Goal: Understand process/instructions: Learn how to perform a task or action

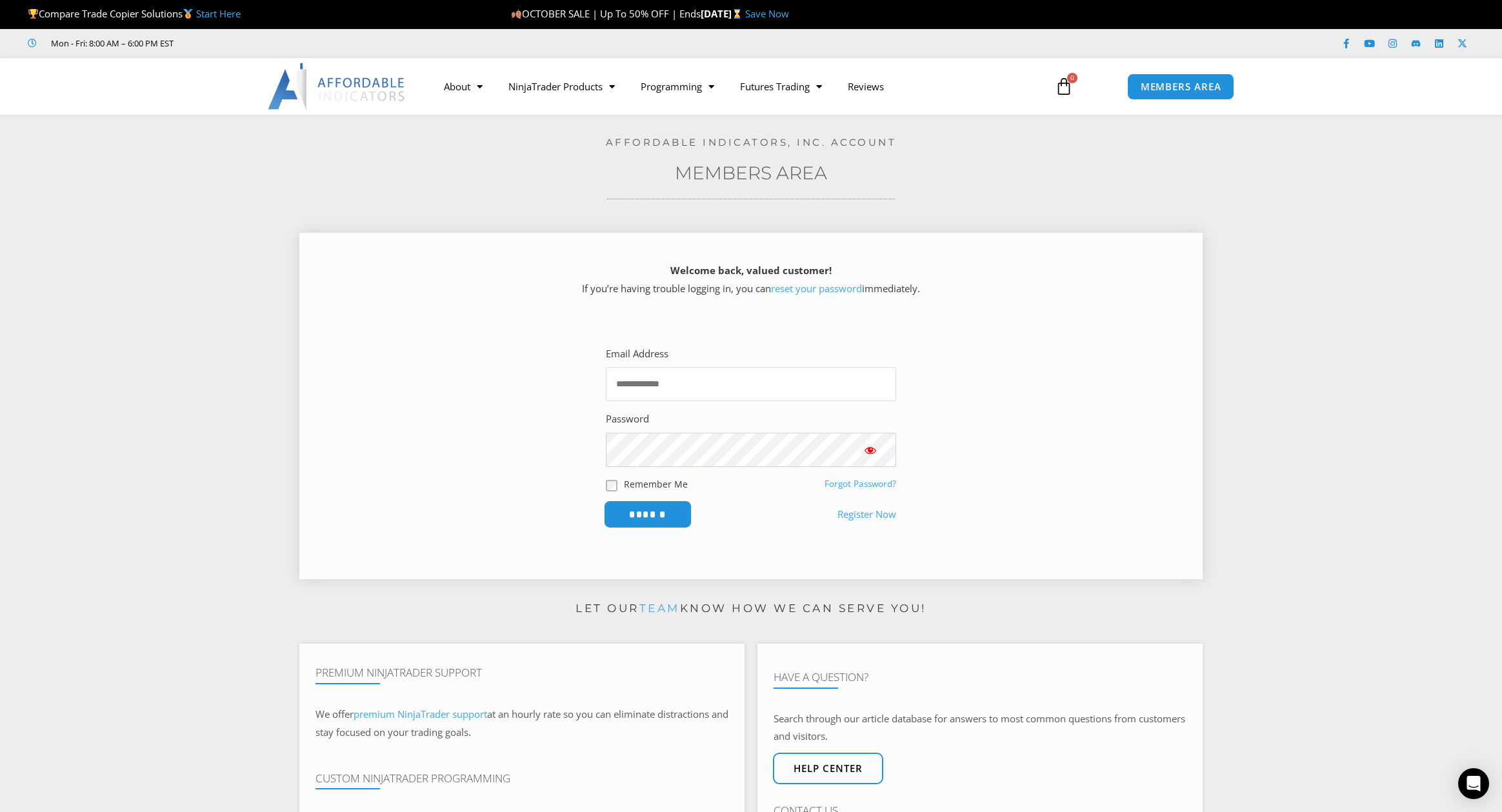
type input "**********"
click at [640, 512] on input "******" at bounding box center [648, 514] width 88 height 28
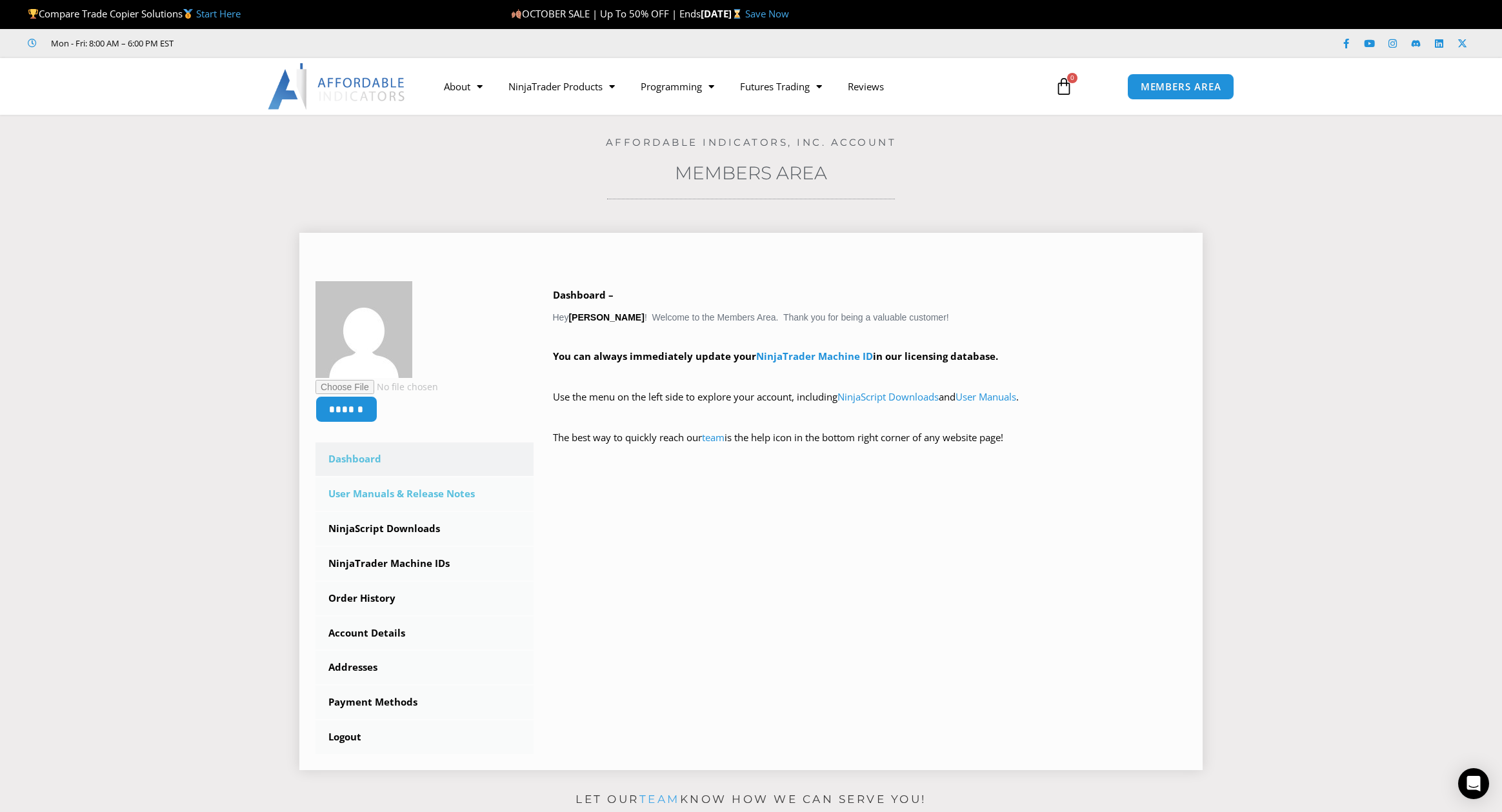
click at [405, 496] on link "User Manuals & Release Notes" at bounding box center [425, 494] width 218 height 33
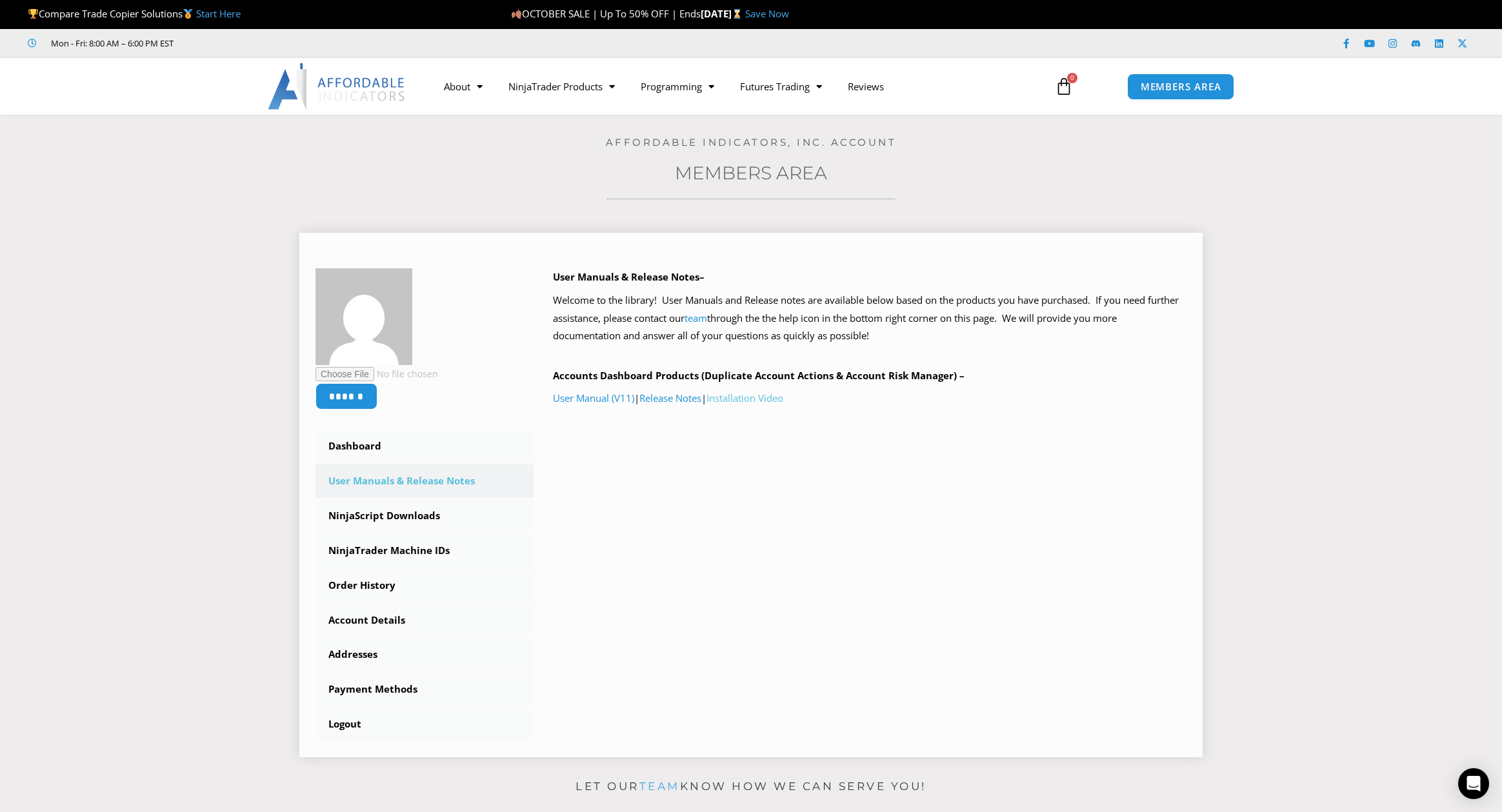
click at [754, 400] on link "Installation Video" at bounding box center [745, 398] width 77 height 13
